Goal: Find specific page/section: Find specific page/section

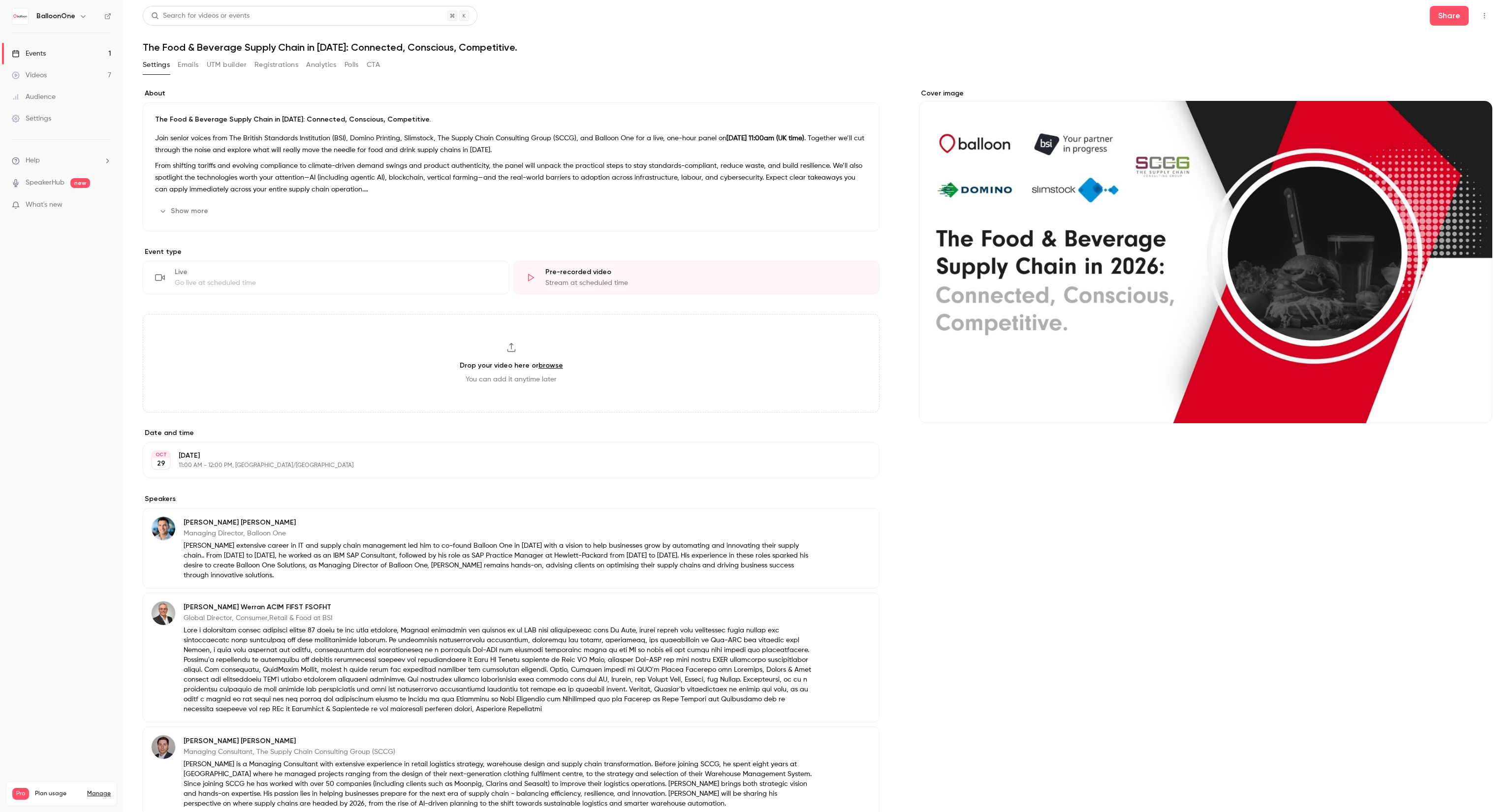
click at [61, 43] on link "Events 1" at bounding box center [61, 53] width 123 height 22
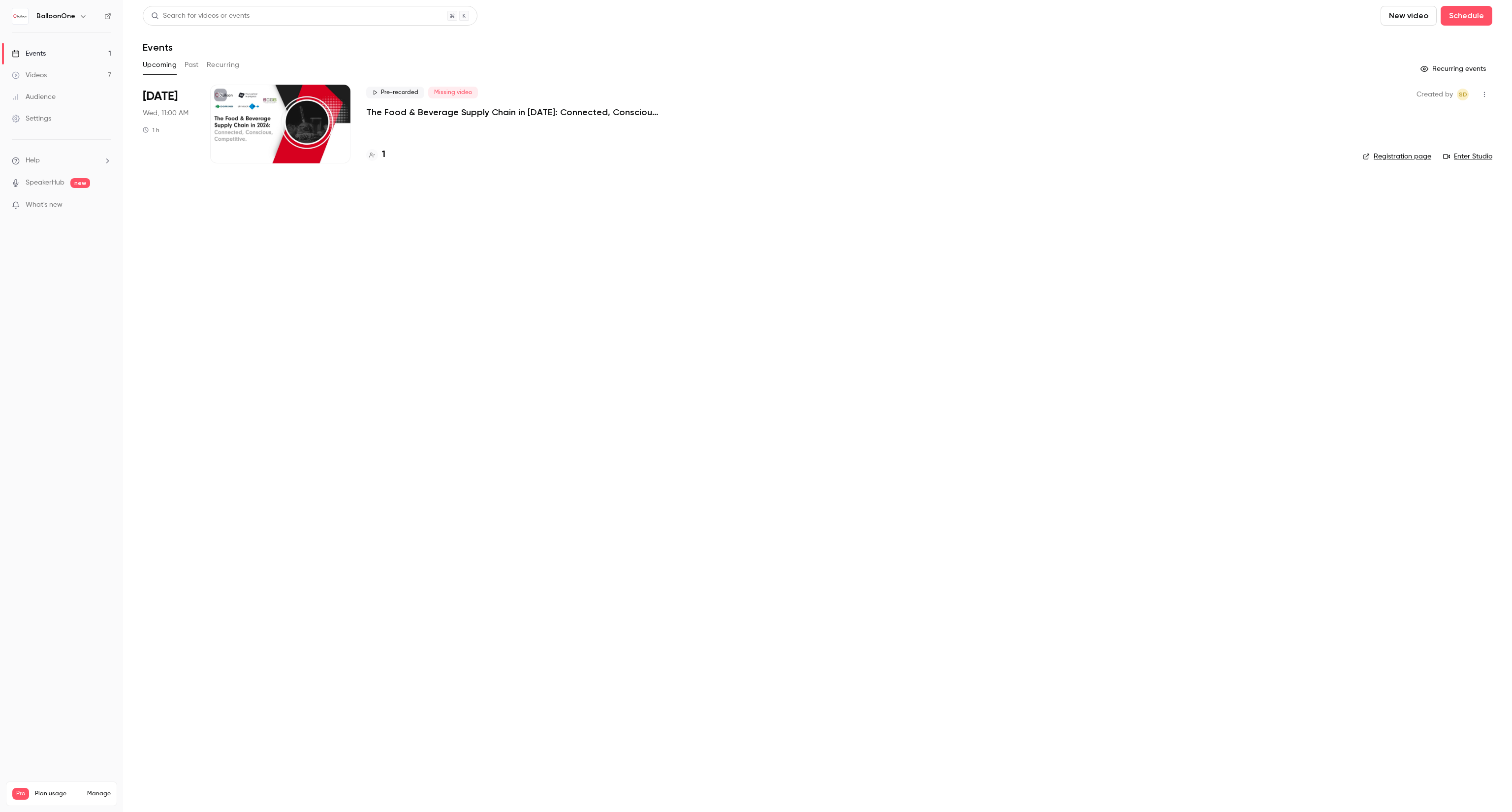
click at [386, 158] on div "1" at bounding box center [857, 155] width 981 height 14
click at [381, 153] on div "1" at bounding box center [376, 155] width 19 height 14
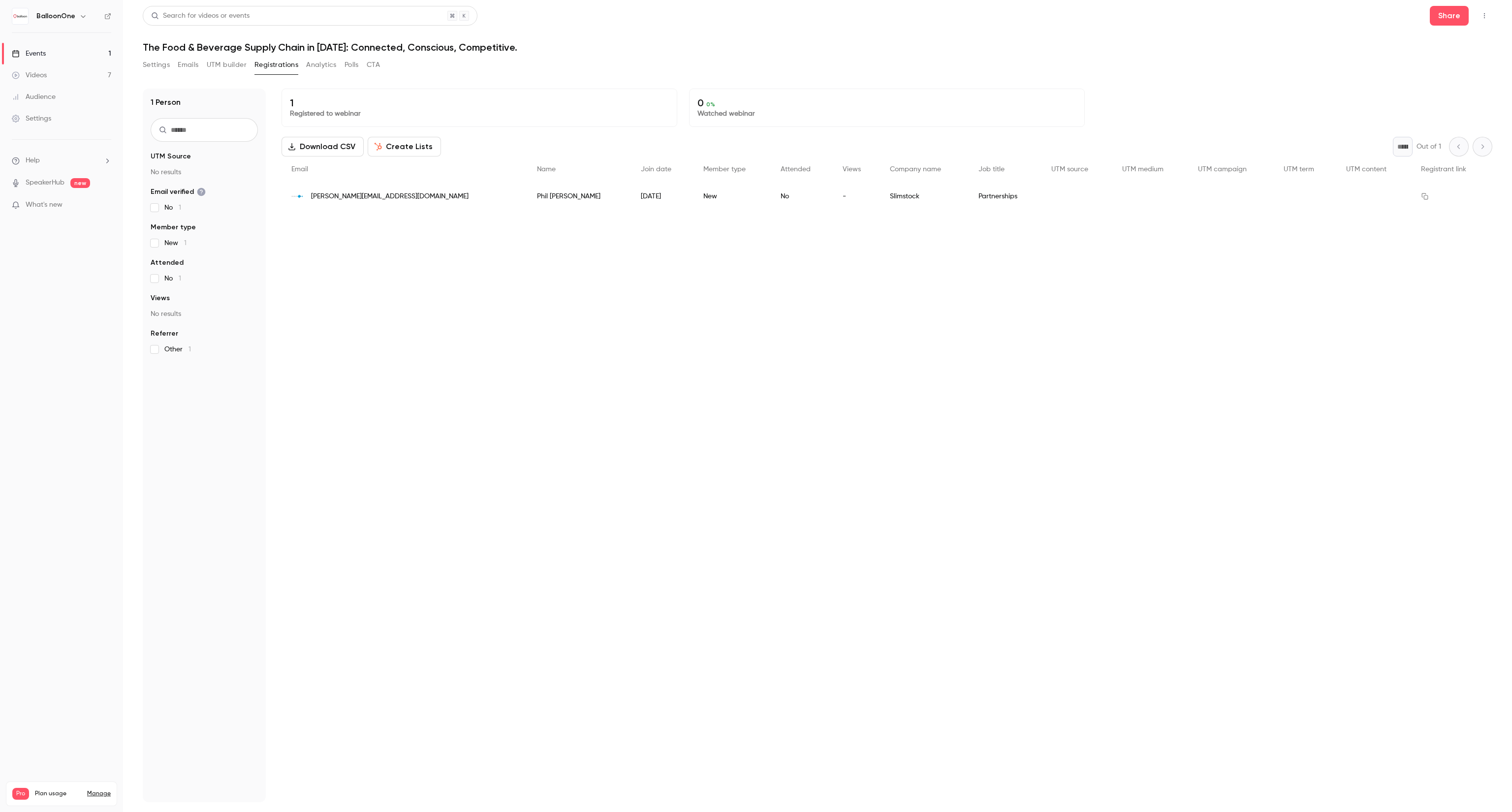
click at [85, 57] on link "Events 1" at bounding box center [61, 53] width 123 height 22
